Goal: Communication & Community: Answer question/provide support

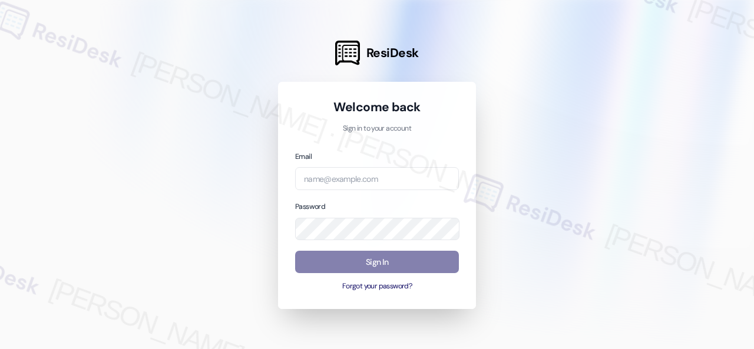
click at [625, 199] on div at bounding box center [377, 174] width 754 height 349
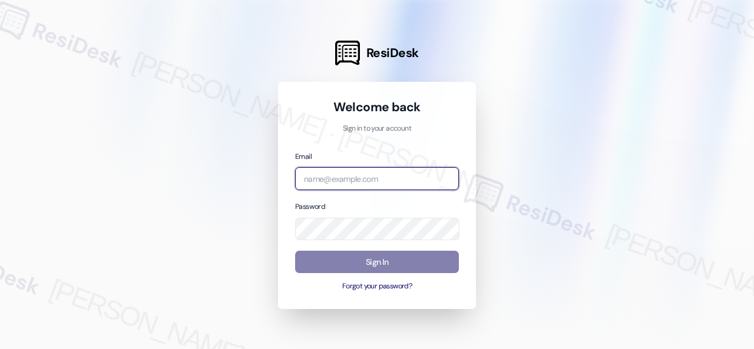
click at [373, 177] on input "email" at bounding box center [377, 178] width 164 height 23
paste input "[EMAIL_ADDRESS][PERSON_NAME][PERSON_NAME][PERSON_NAME][DOMAIN_NAME]"
type input "[EMAIL_ADDRESS][PERSON_NAME][PERSON_NAME][PERSON_NAME][DOMAIN_NAME]"
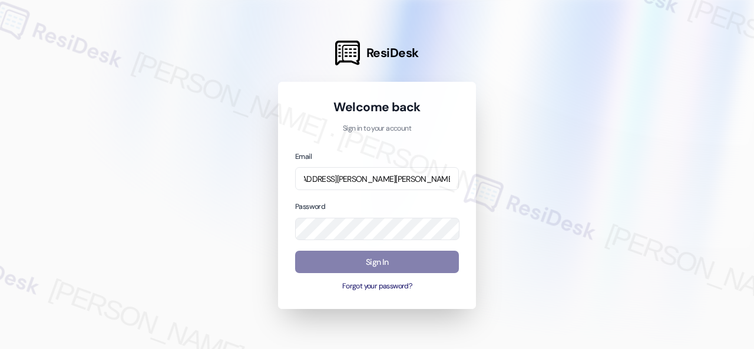
scroll to position [0, 0]
click at [608, 192] on div at bounding box center [377, 174] width 754 height 349
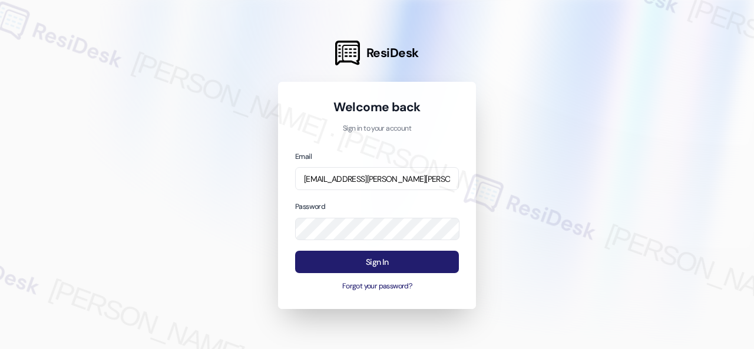
click at [363, 264] on button "Sign In" at bounding box center [377, 262] width 164 height 23
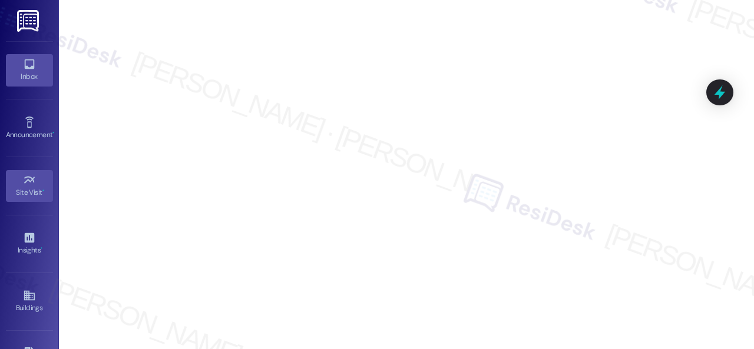
click at [22, 71] on div "Inbox" at bounding box center [29, 77] width 59 height 12
